Goal: Task Accomplishment & Management: Use online tool/utility

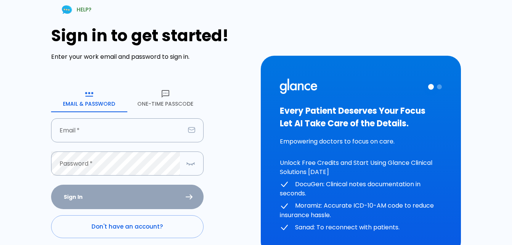
click at [148, 99] on button "One-Time Passcode" at bounding box center [165, 98] width 76 height 27
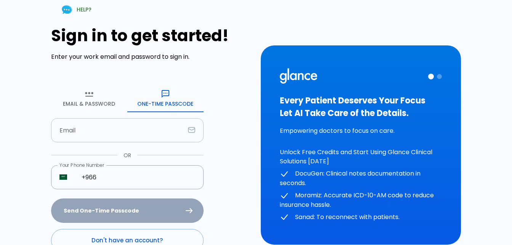
click at [104, 124] on input "text" at bounding box center [118, 130] width 134 height 24
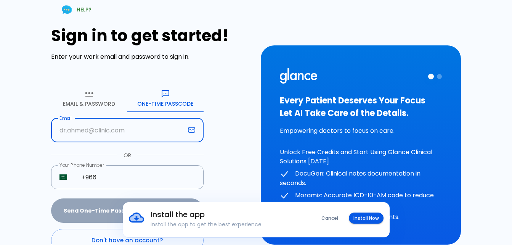
click at [72, 129] on input "text" at bounding box center [118, 130] width 134 height 24
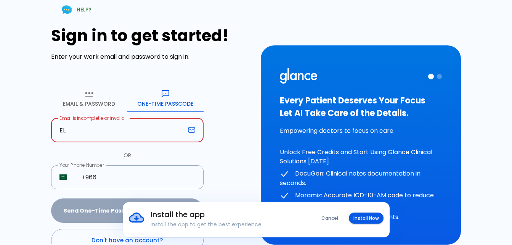
type input "E"
click at [149, 130] on input "elmistekawysamar" at bounding box center [118, 130] width 134 height 24
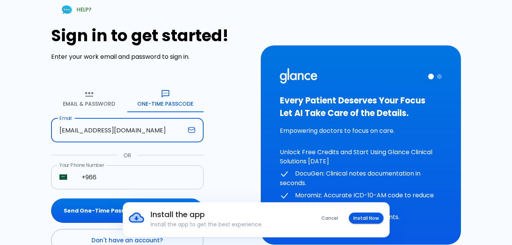
type input "[EMAIL_ADDRESS][DOMAIN_NAME]"
click at [121, 183] on input "+966" at bounding box center [138, 177] width 130 height 24
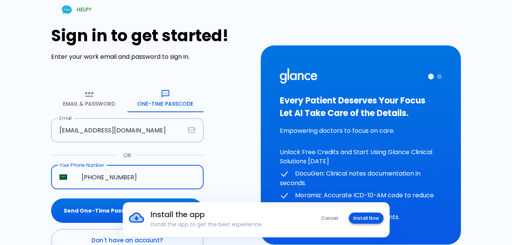
type input "[PHONE_NUMBER]"
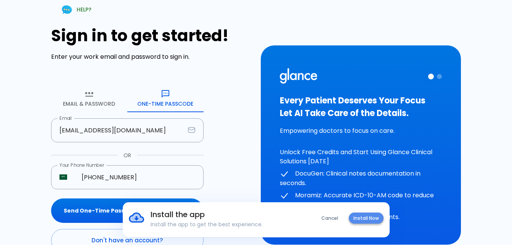
click at [369, 219] on button "Install Now" at bounding box center [366, 217] width 35 height 11
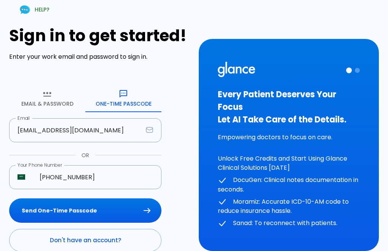
click at [104, 211] on button "Send One-Time Passcode" at bounding box center [85, 210] width 152 height 25
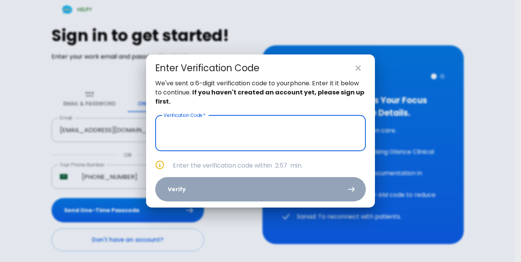
click at [207, 140] on input "text" at bounding box center [260, 133] width 210 height 36
click at [354, 68] on icon "close" at bounding box center [357, 68] width 9 height 9
type input "_ _ _ _ _ _"
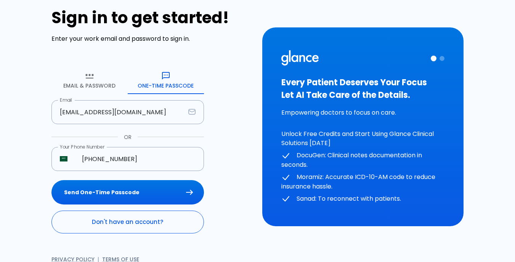
scroll to position [27, 0]
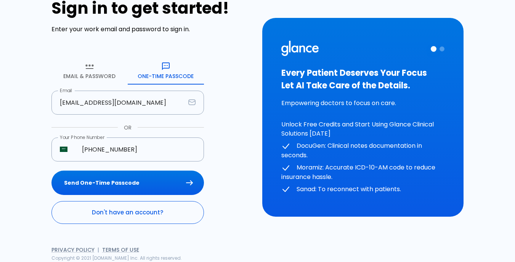
click at [133, 218] on link "Don't have an account?" at bounding box center [127, 212] width 152 height 23
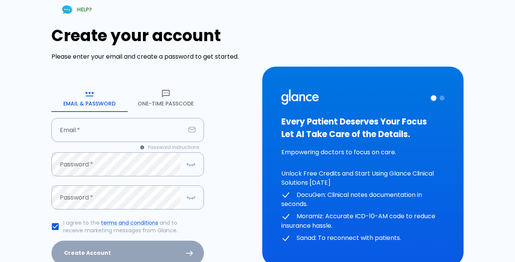
click at [167, 98] on button "One-Time Passcode" at bounding box center [166, 98] width 76 height 27
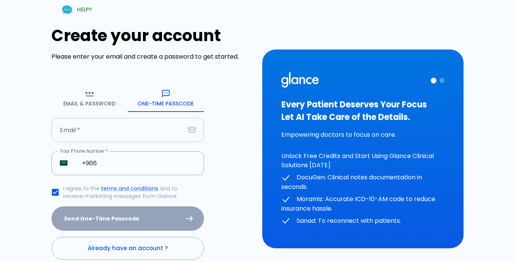
click at [124, 140] on input "text" at bounding box center [118, 130] width 134 height 24
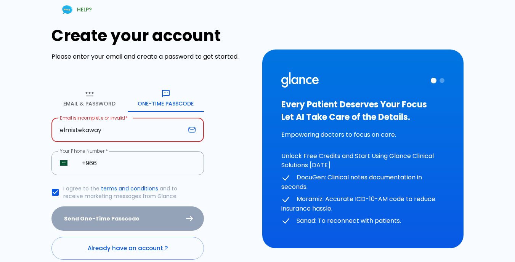
click at [126, 122] on input "elmistekaway" at bounding box center [118, 130] width 134 height 24
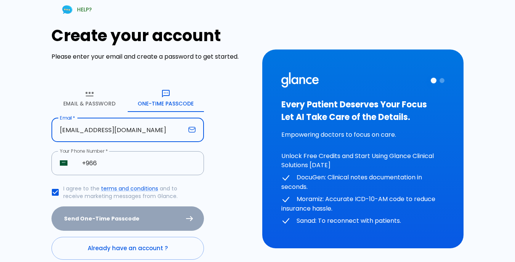
type input "[EMAIL_ADDRESS][DOMAIN_NAME]"
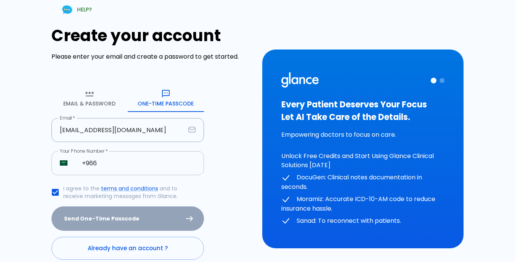
drag, startPoint x: 119, startPoint y: 144, endPoint x: 119, endPoint y: 157, distance: 12.6
click at [119, 157] on form "Email & Password [SECURITY_DATA] Passcode Email   * [EMAIL_ADDRESS][DOMAIN_NAME…" at bounding box center [127, 173] width 152 height 176
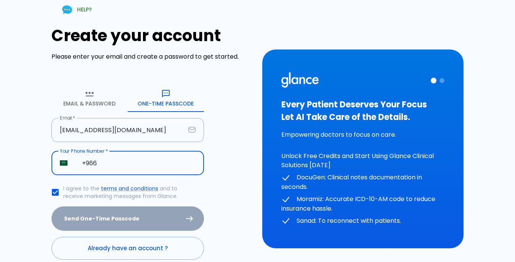
click at [117, 168] on input "+966" at bounding box center [139, 163] width 130 height 24
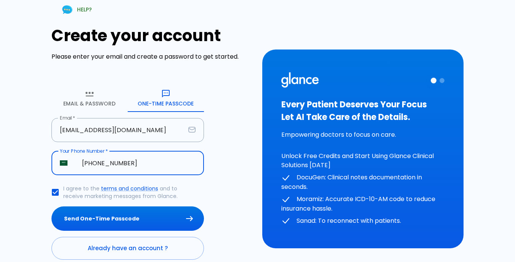
type input "[PHONE_NUMBER]"
click at [51, 207] on button "Send One-Time Passcode" at bounding box center [127, 219] width 152 height 25
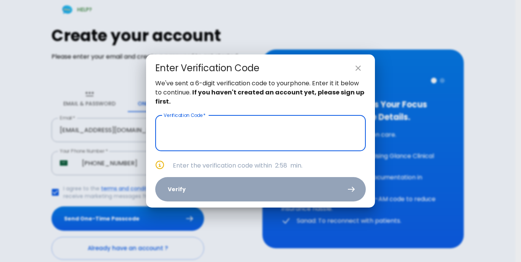
click at [281, 134] on input "text" at bounding box center [260, 133] width 210 height 36
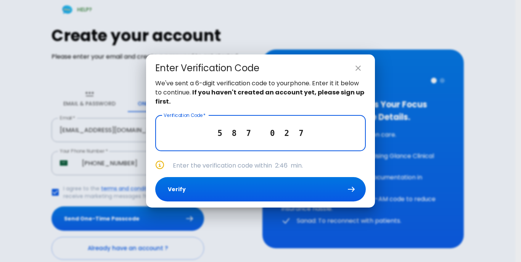
type input "5 8 7 0 2 7"
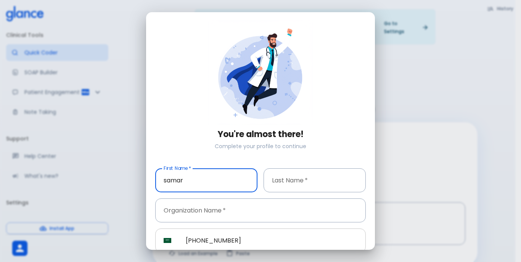
type input "samar"
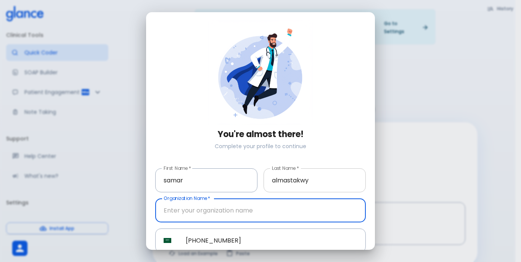
click at [316, 181] on input "almastakwy" at bounding box center [314, 180] width 102 height 24
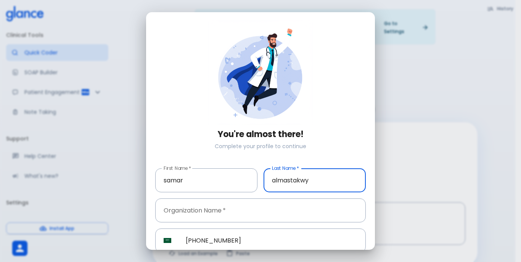
click at [269, 178] on input "almastakwy" at bounding box center [314, 180] width 102 height 24
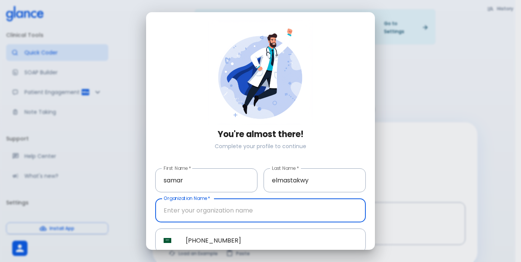
click at [247, 210] on input "text" at bounding box center [260, 211] width 210 height 24
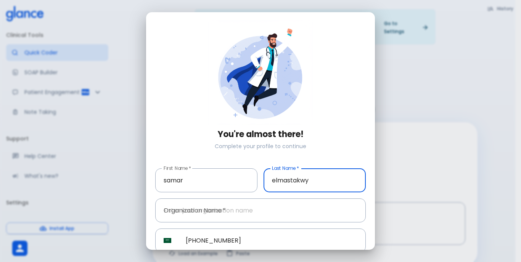
drag, startPoint x: 313, startPoint y: 180, endPoint x: 281, endPoint y: 181, distance: 32.0
click at [281, 181] on input "elmastakwy" at bounding box center [314, 180] width 102 height 24
type input "elmistkawy"
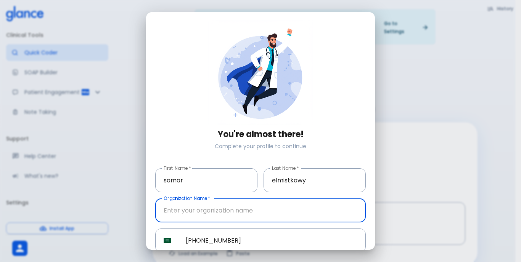
click at [210, 209] on input "text" at bounding box center [260, 211] width 210 height 24
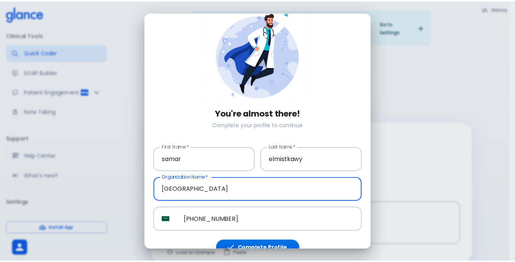
scroll to position [32, 0]
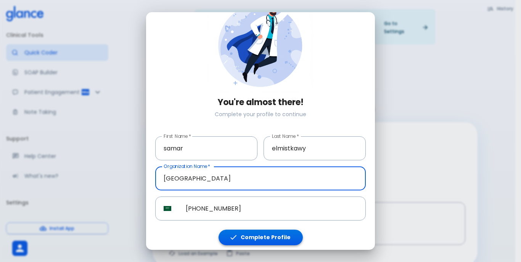
type input "[GEOGRAPHIC_DATA]"
click at [254, 230] on button "Complete Profile" at bounding box center [260, 238] width 84 height 16
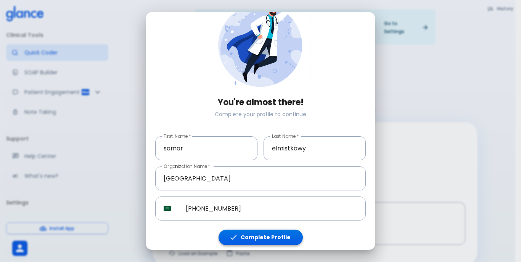
click at [255, 230] on button "Complete Profile" at bounding box center [260, 238] width 84 height 16
click at [256, 230] on button "Complete Profile" at bounding box center [260, 238] width 84 height 16
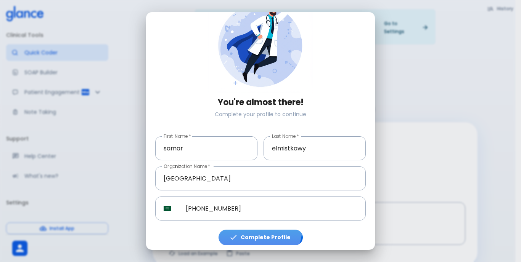
click at [258, 230] on button "Complete Profile" at bounding box center [260, 238] width 84 height 16
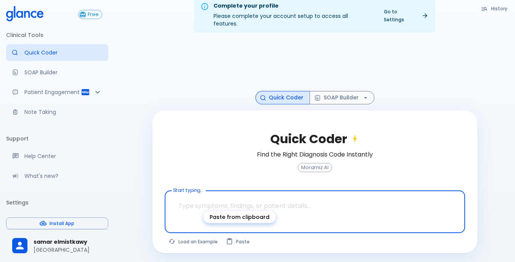
scroll to position [18, 0]
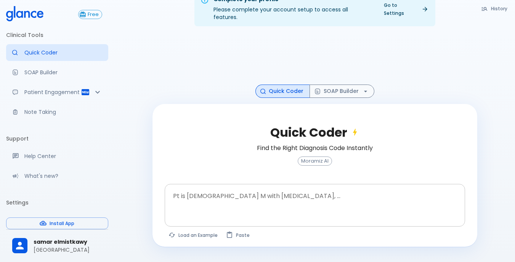
click at [239, 211] on div at bounding box center [315, 218] width 297 height 14
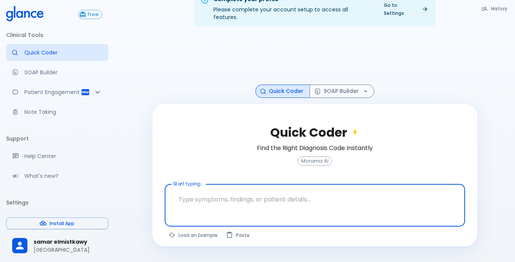
click at [229, 199] on textarea at bounding box center [315, 199] width 290 height 24
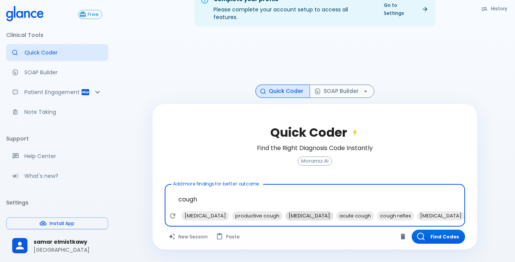
click at [292, 211] on span "[MEDICAL_DATA]" at bounding box center [309, 215] width 48 height 9
click at [366, 211] on span "[MEDICAL_DATA]" at bounding box center [390, 215] width 48 height 9
click at [409, 211] on span "[MEDICAL_DATA]" at bounding box center [433, 215] width 48 height 9
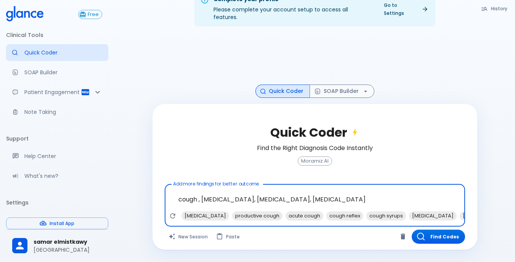
click at [429, 211] on div "[MEDICAL_DATA] productive cough acute cough cough reflex cough syrups [MEDICAL_…" at bounding box center [487, 216] width 612 height 10
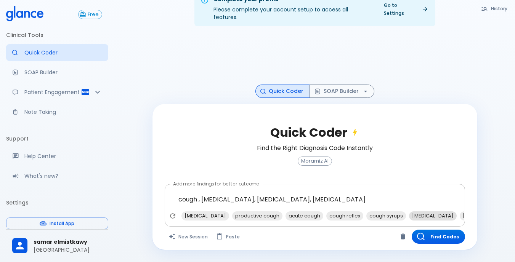
click at [409, 211] on span "[MEDICAL_DATA]" at bounding box center [433, 215] width 48 height 9
type textarea "cough , [MEDICAL_DATA], [MEDICAL_DATA], [MEDICAL_DATA], [MEDICAL_DATA]"
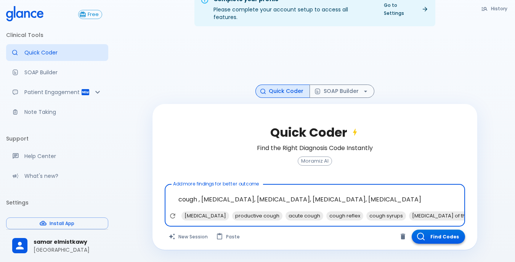
click at [427, 230] on button "Find Codes" at bounding box center [438, 237] width 53 height 14
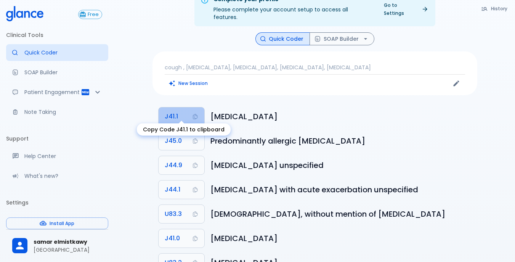
click at [179, 109] on button "J41.1" at bounding box center [182, 116] width 46 height 18
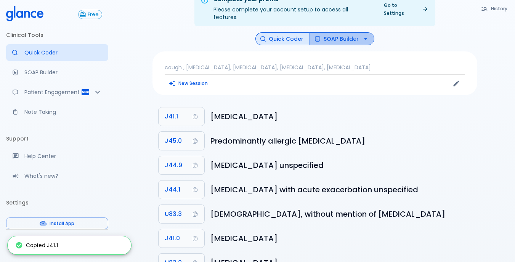
click at [314, 35] on button "SOAP Builder" at bounding box center [341, 38] width 65 height 13
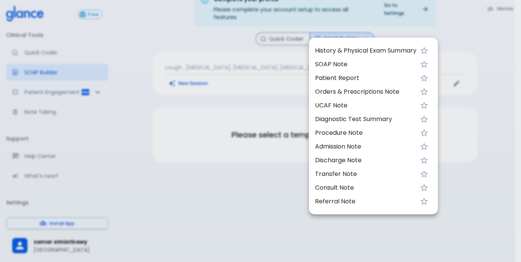
click at [327, 101] on span "UCAF Note" at bounding box center [365, 105] width 101 height 9
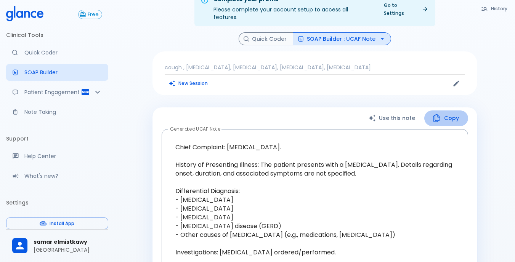
click at [439, 114] on icon "button" at bounding box center [436, 118] width 9 height 9
click at [252, 33] on button "Quick Coder" at bounding box center [266, 38] width 54 height 13
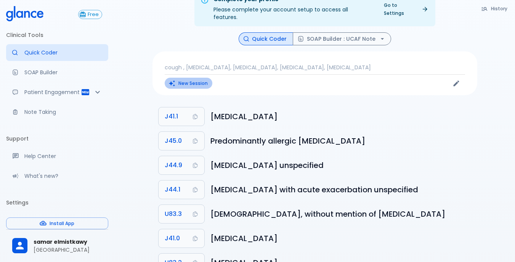
click at [191, 78] on button "New Session" at bounding box center [189, 83] width 48 height 11
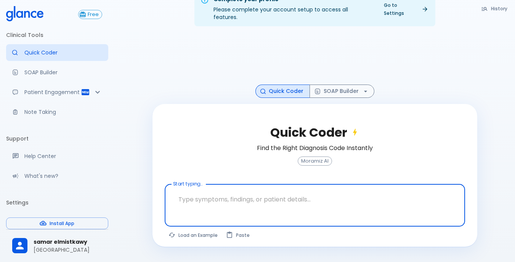
click at [224, 195] on textarea at bounding box center [315, 199] width 290 height 24
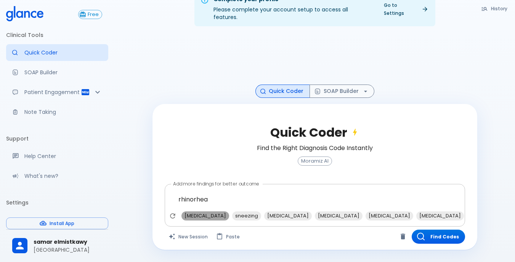
click at [213, 211] on span "[MEDICAL_DATA]" at bounding box center [205, 215] width 48 height 9
click at [224, 211] on span "[MEDICAL_DATA]" at bounding box center [237, 215] width 48 height 9
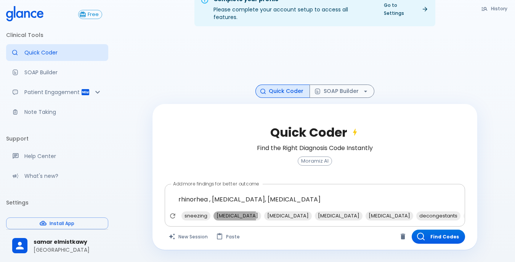
click at [224, 211] on span "[MEDICAL_DATA]" at bounding box center [237, 215] width 48 height 9
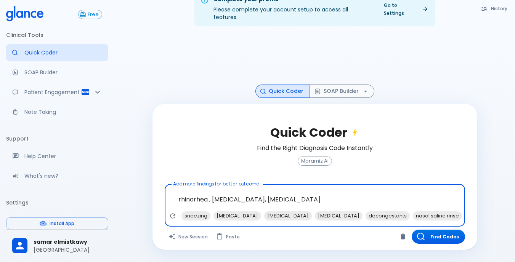
type textarea "rhinorhea , [MEDICAL_DATA], [MEDICAL_DATA], [MEDICAL_DATA]"
drag, startPoint x: 176, startPoint y: 192, endPoint x: 357, endPoint y: 213, distance: 182.2
click at [357, 213] on div "rhinorhea , [MEDICAL_DATA], [MEDICAL_DATA], [MEDICAL_DATA] x sneezing [MEDICAL_…" at bounding box center [315, 205] width 300 height 43
click at [380, 193] on textarea "rhinorhea , [MEDICAL_DATA], [MEDICAL_DATA], [MEDICAL_DATA]" at bounding box center [315, 199] width 290 height 24
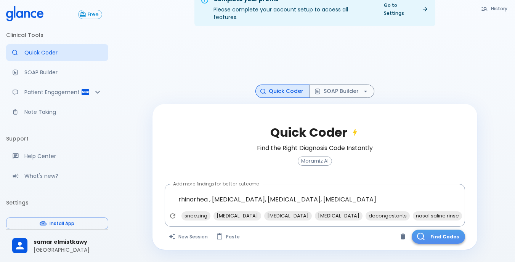
click at [433, 230] on button "Find Codes" at bounding box center [438, 237] width 53 height 14
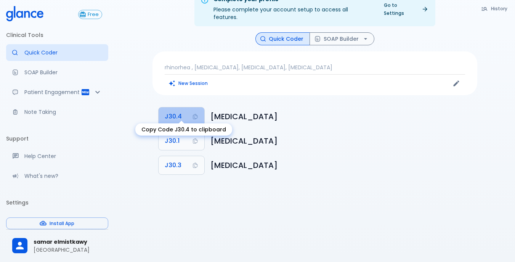
click at [191, 107] on button "J30.4" at bounding box center [182, 116] width 46 height 18
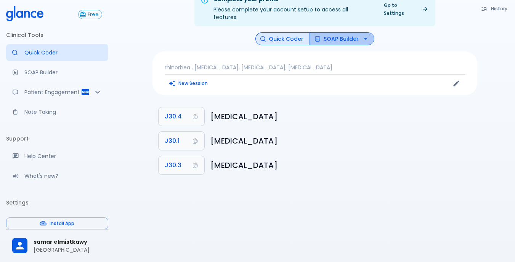
click at [328, 33] on button "SOAP Builder" at bounding box center [341, 38] width 65 height 13
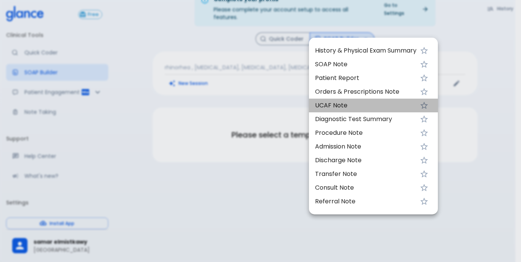
click at [324, 103] on span "UCAF Note" at bounding box center [365, 105] width 101 height 9
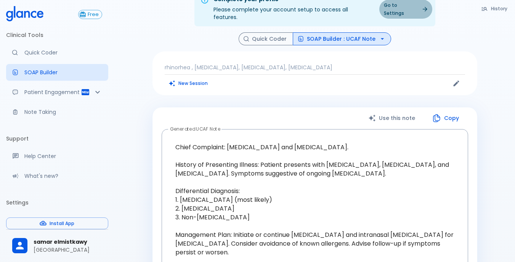
click at [425, 1] on link "Go to Settings" at bounding box center [405, 9] width 53 height 19
